Goal: Task Accomplishment & Management: Manage account settings

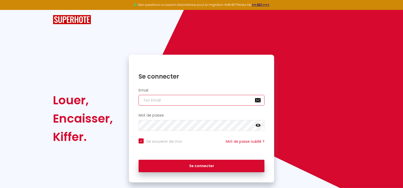
click at [156, 99] on input "email" at bounding box center [202, 100] width 126 height 11
type input "[EMAIL_ADDRESS][DOMAIN_NAME]"
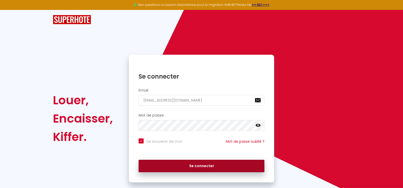
click at [183, 163] on button "Se connecter" at bounding box center [202, 166] width 126 height 13
checkbox input "true"
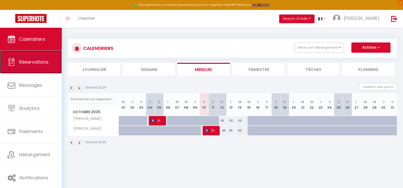
click at [33, 60] on span "Réservations" at bounding box center [33, 62] width 29 height 6
select select "not_cancelled"
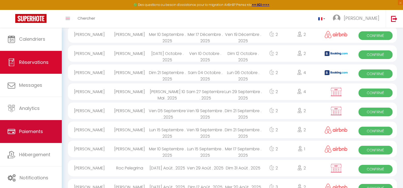
scroll to position [76, 0]
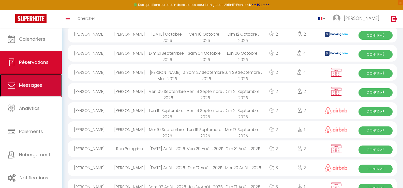
click at [27, 83] on span "Messages" at bounding box center [30, 85] width 23 height 6
select select "message"
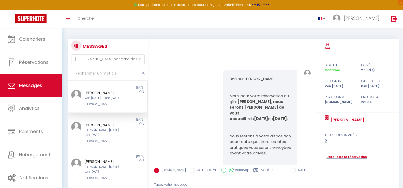
scroll to position [399, 0]
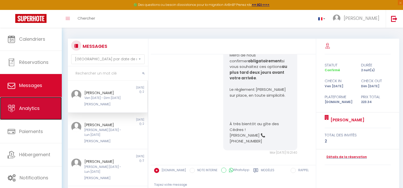
click at [26, 106] on span "Analytics" at bounding box center [29, 108] width 21 height 6
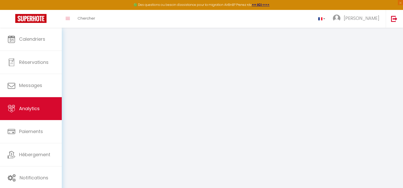
select select "2025"
select select "10"
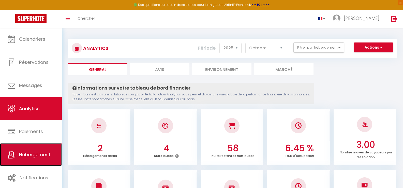
click at [22, 152] on span "Hébergement" at bounding box center [34, 154] width 31 height 6
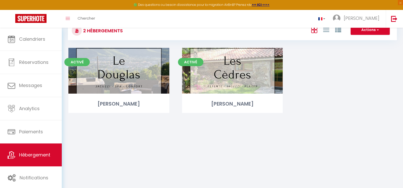
scroll to position [25, 0]
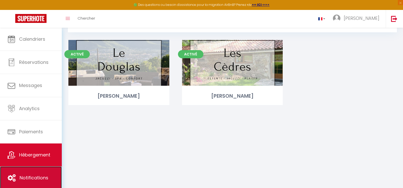
click at [17, 173] on link "Notifications" at bounding box center [31, 177] width 62 height 23
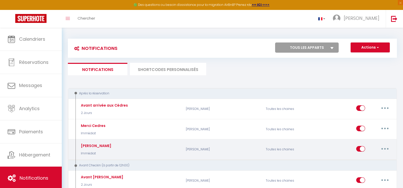
click at [385, 150] on button "button" at bounding box center [385, 149] width 14 height 8
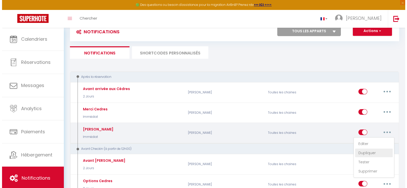
scroll to position [25, 0]
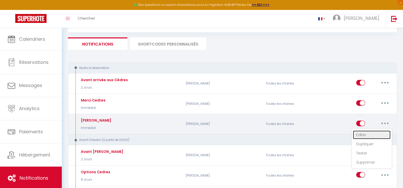
click at [367, 133] on link "Editer" at bounding box center [372, 134] width 38 height 9
type input "[PERSON_NAME]"
select select "Immédiat"
select select "if_booking_is_paid"
checkbox input "true"
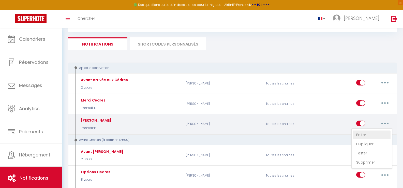
checkbox input "false"
radio input "true"
type input "Votre réservation dans votre gite [RENTAL:NAME] est confirmée ! 🎉"
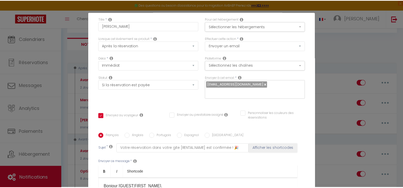
scroll to position [0, 0]
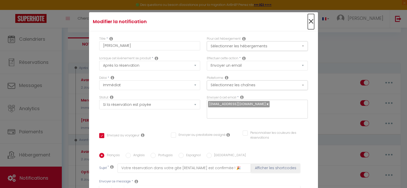
click at [308, 22] on span "×" at bounding box center [311, 21] width 6 height 15
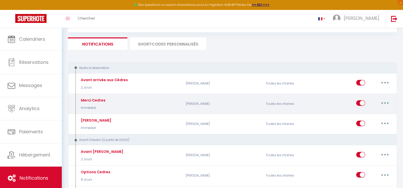
click at [385, 103] on icon "button" at bounding box center [385, 103] width 2 height 2
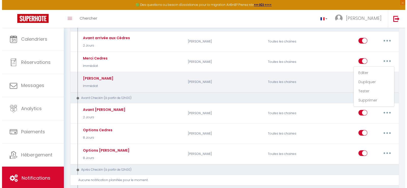
scroll to position [76, 0]
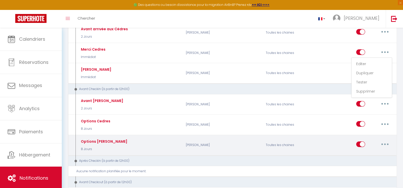
click at [387, 143] on button "button" at bounding box center [385, 144] width 14 height 8
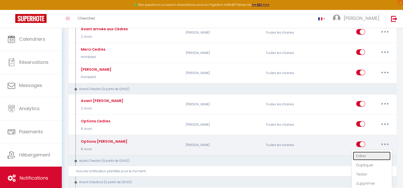
click at [361, 154] on link "Editer" at bounding box center [372, 155] width 38 height 9
type input "Options [PERSON_NAME]"
select select "8 Jours"
checkbox input "true"
checkbox input "false"
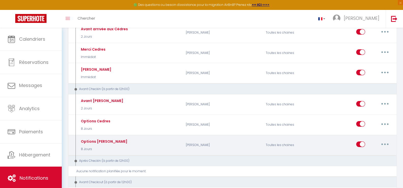
checkbox input "false"
type input "Pour un séjour tout confort au [GEOGRAPHIC_DATA], pensez à réserver vos options…"
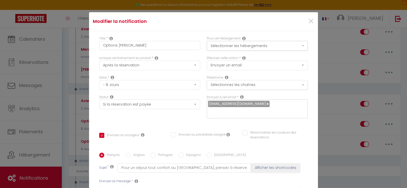
scroll to position [0, 0]
click at [308, 22] on span "×" at bounding box center [311, 21] width 6 height 15
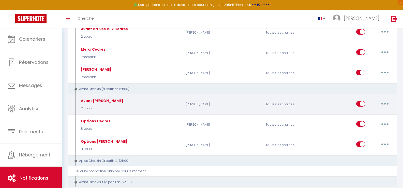
click at [388, 102] on button "button" at bounding box center [385, 104] width 14 height 8
click at [361, 115] on link "Editer" at bounding box center [372, 115] width 38 height 9
type input "Avant [PERSON_NAME]"
select select "2 Jours"
checkbox input "true"
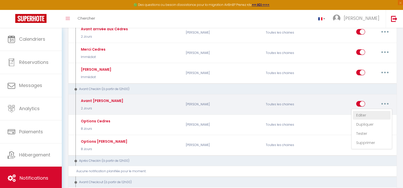
checkbox input "false"
type input "Quelques détails pour votre arrivée au [GEOGRAPHIC_DATA] 🌟"
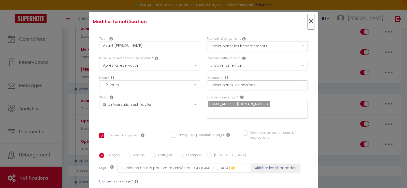
click at [308, 21] on span "×" at bounding box center [311, 21] width 6 height 15
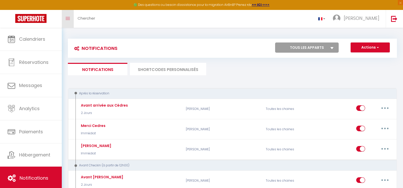
click at [68, 18] on icon "Toggle menubar" at bounding box center [68, 18] width 4 height 3
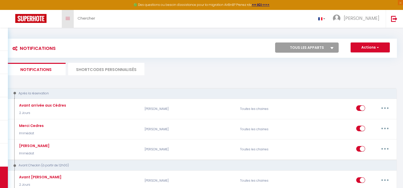
click at [68, 18] on icon "Toggle menubar" at bounding box center [68, 18] width 4 height 3
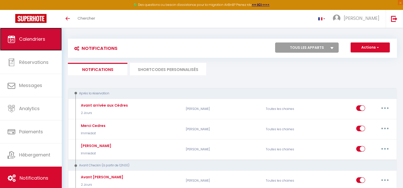
click at [35, 37] on span "Calendriers" at bounding box center [32, 39] width 26 height 6
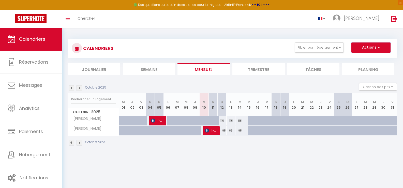
click at [375, 48] on button "Actions" at bounding box center [370, 47] width 39 height 10
click at [220, 47] on div "CALENDRIERS Filtrer par hébergement Tous [PERSON_NAME] [PERSON_NAME] Effacer Sa…" at bounding box center [232, 47] width 321 height 11
